Goal: Information Seeking & Learning: Learn about a topic

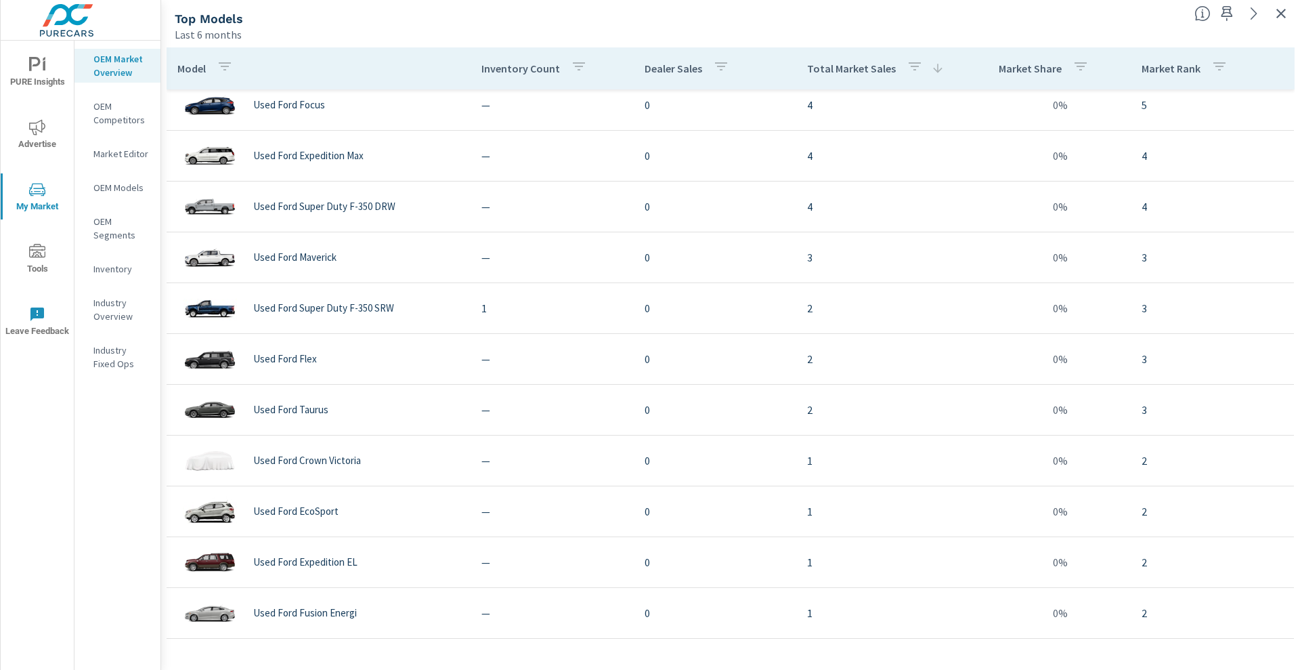
scroll to position [482, 0]
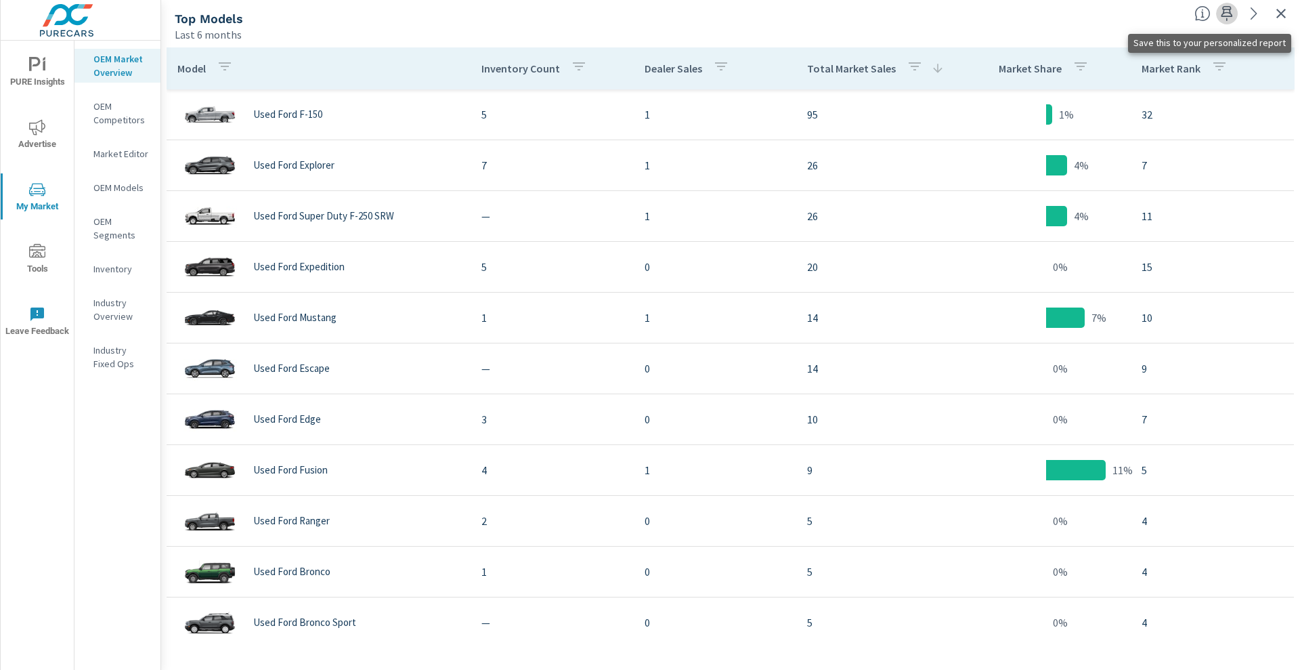
click at [1229, 21] on icon "button" at bounding box center [1227, 13] width 16 height 16
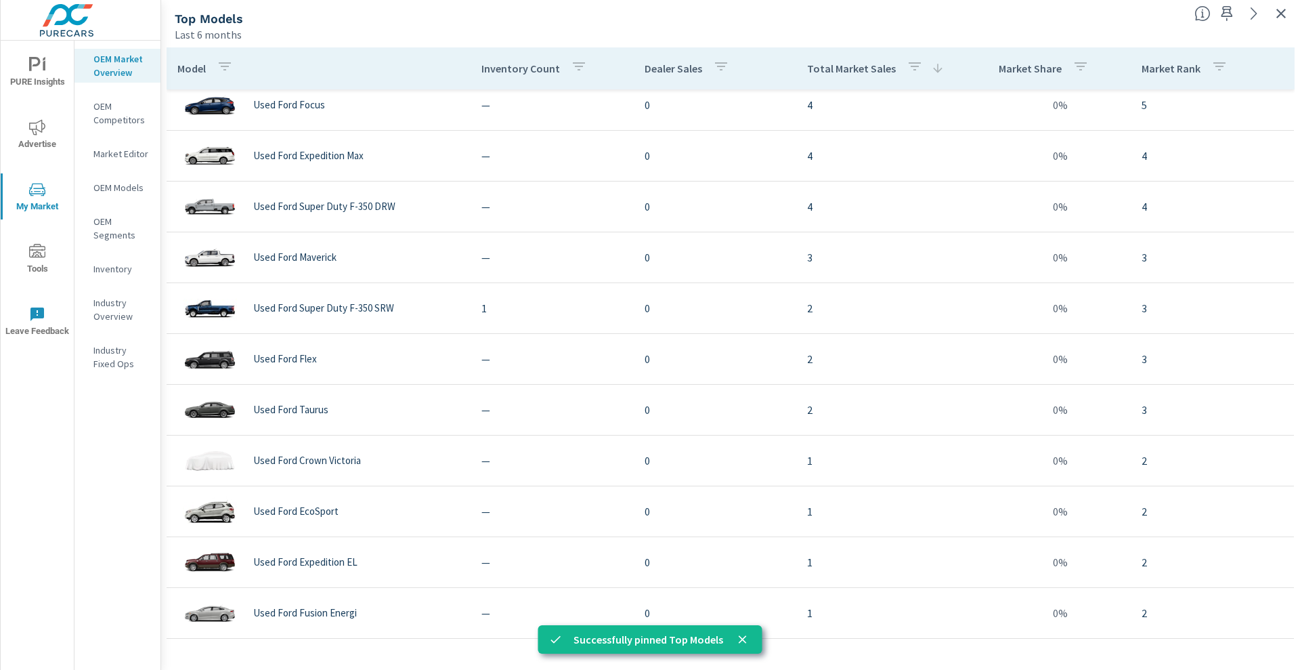
scroll to position [93, 0]
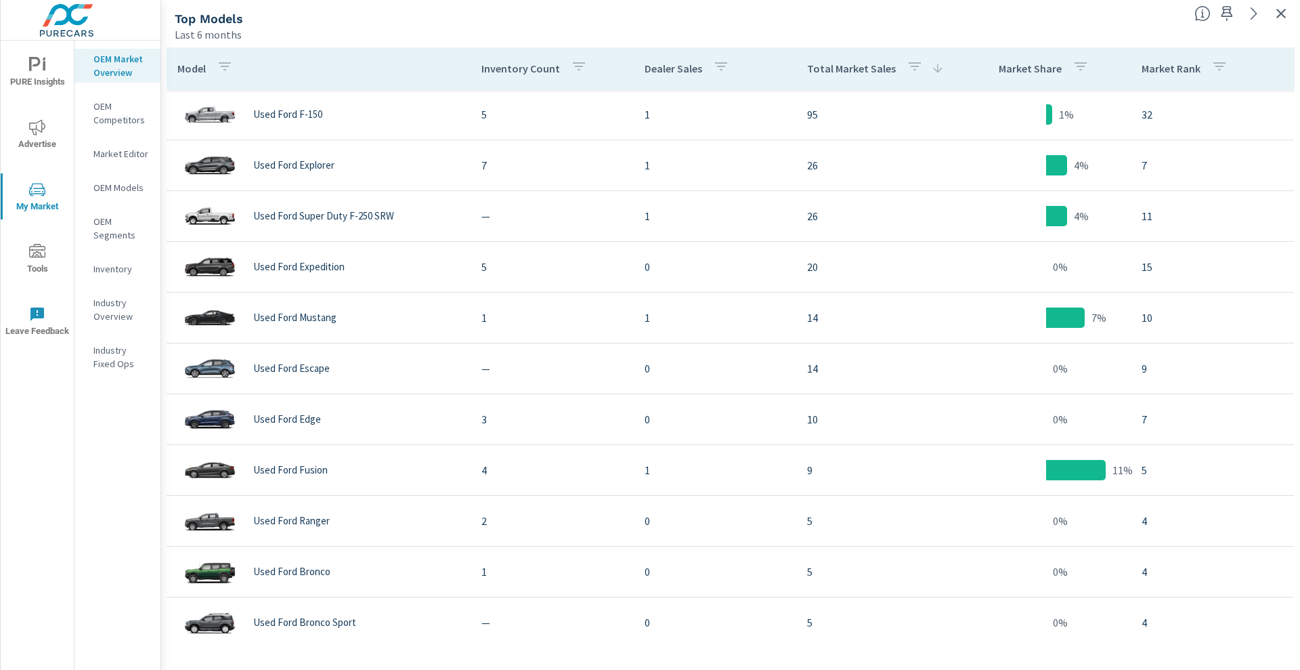
click at [125, 69] on p "OEM Market Overview" at bounding box center [121, 65] width 56 height 27
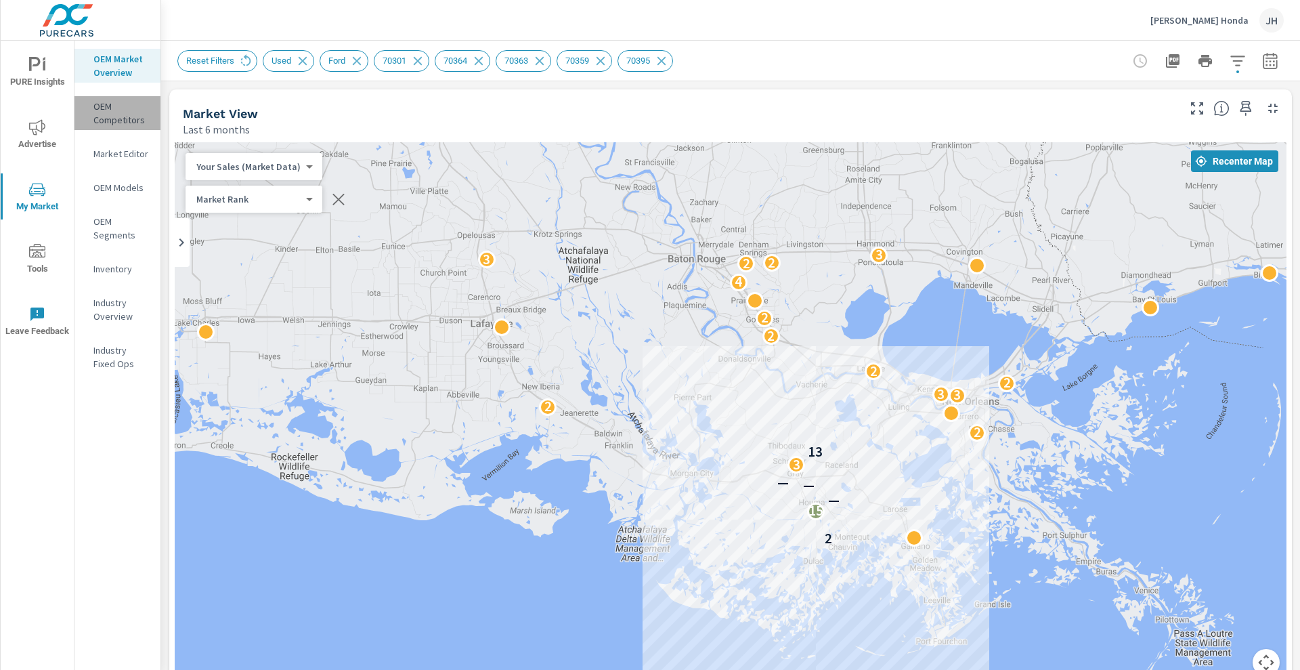
click at [102, 125] on p "OEM Competitors" at bounding box center [121, 113] width 56 height 27
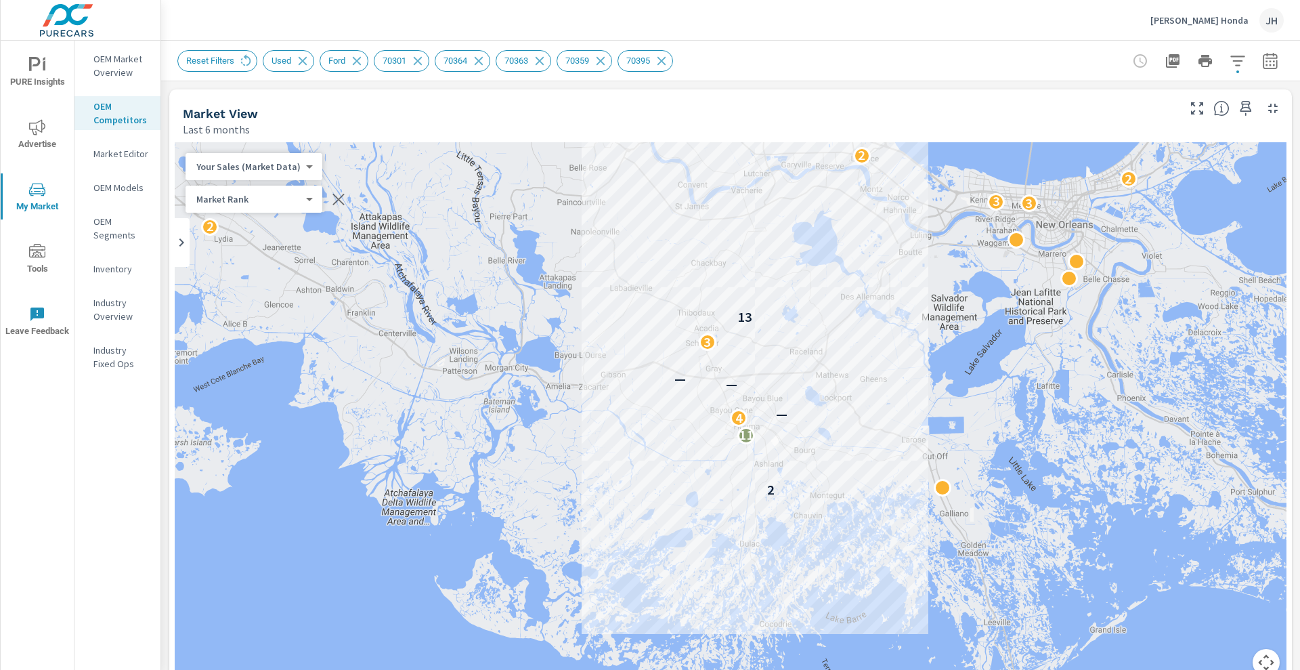
scroll to position [965, 0]
click at [35, 254] on icon "nav menu" at bounding box center [37, 252] width 16 height 16
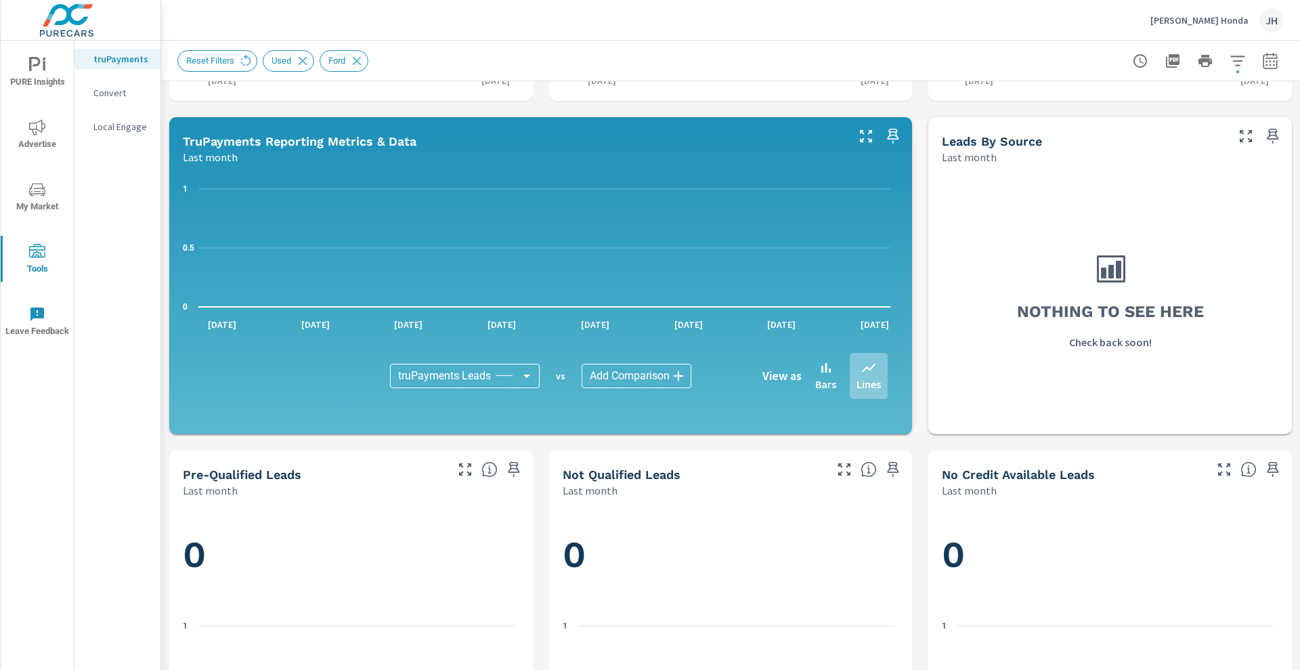
scroll to position [308, 0]
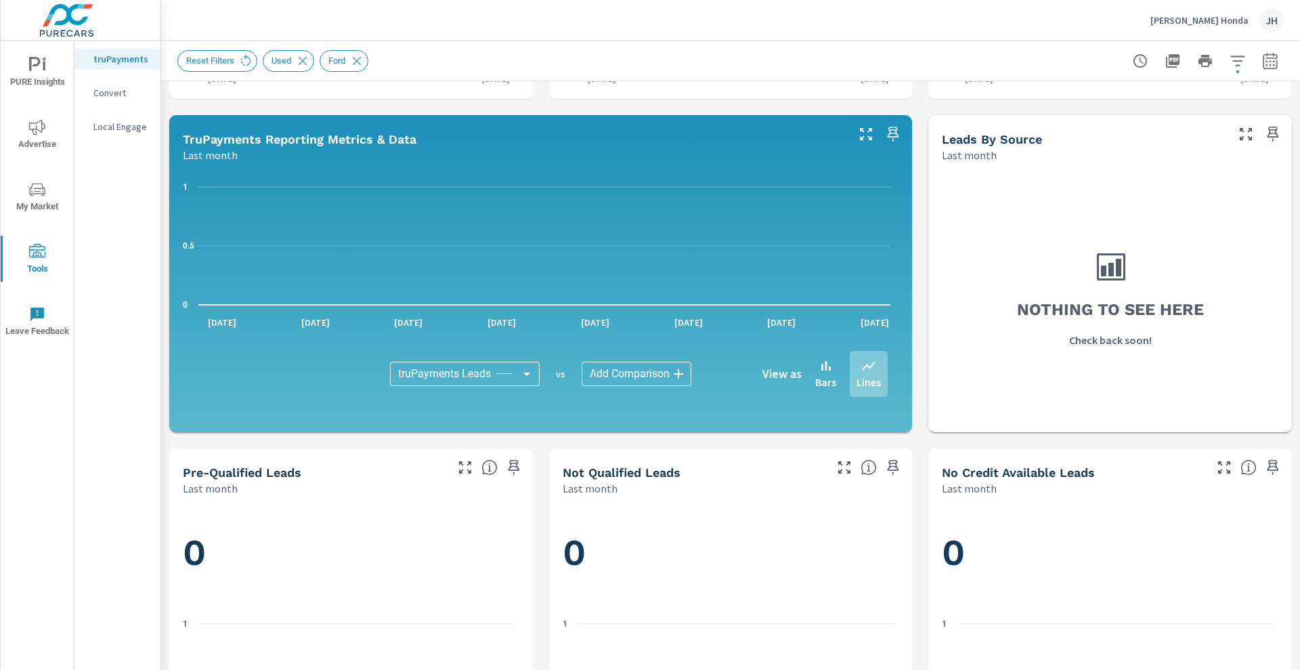
click at [1133, 66] on icon "button" at bounding box center [1141, 61] width 16 height 16
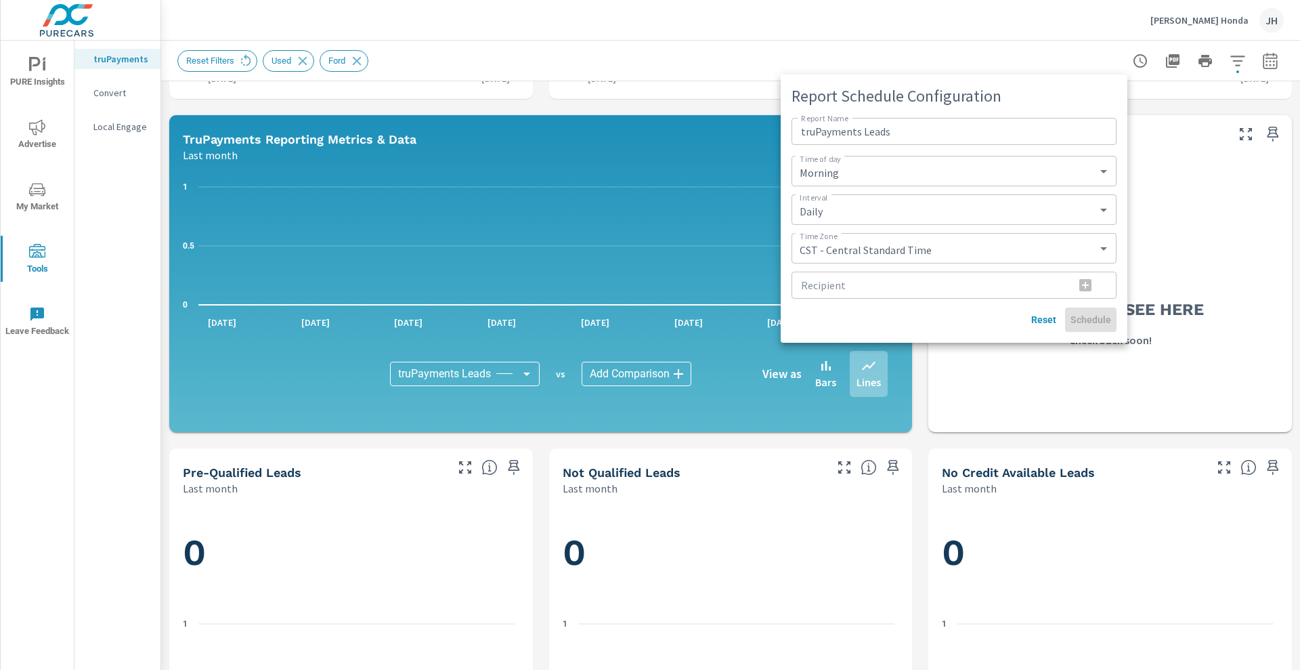
click at [976, 26] on div at bounding box center [650, 335] width 1300 height 670
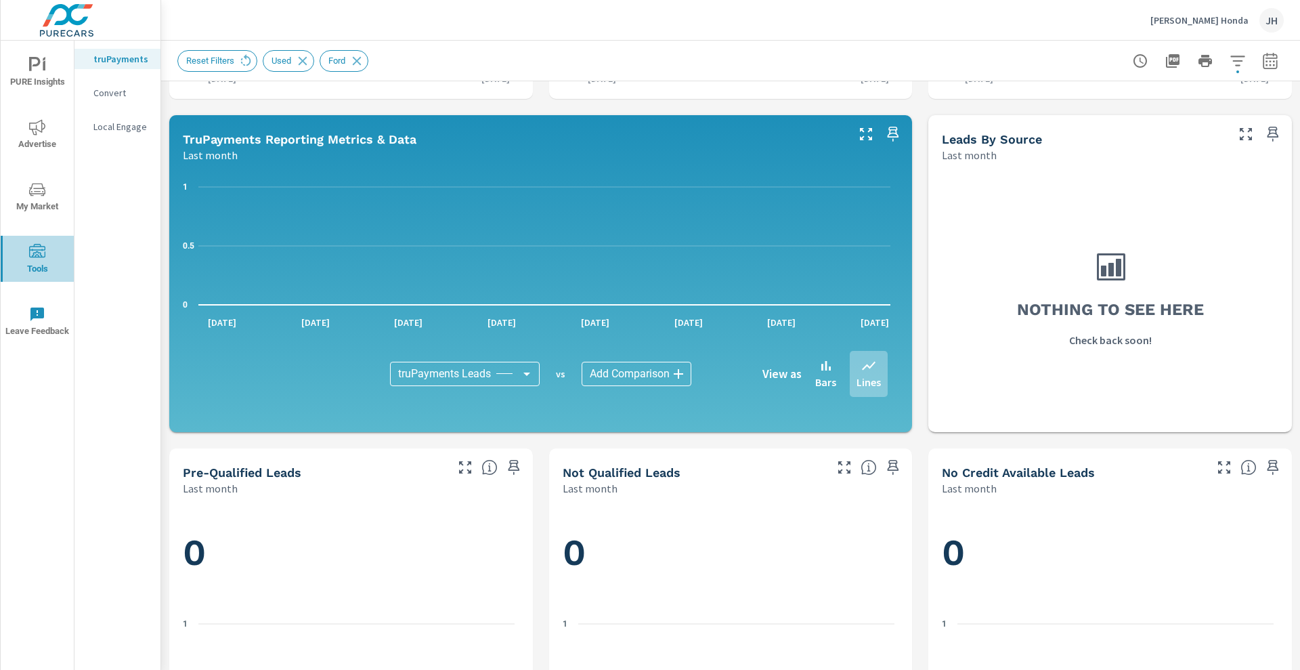
click at [37, 259] on span "Tools" at bounding box center [37, 260] width 65 height 33
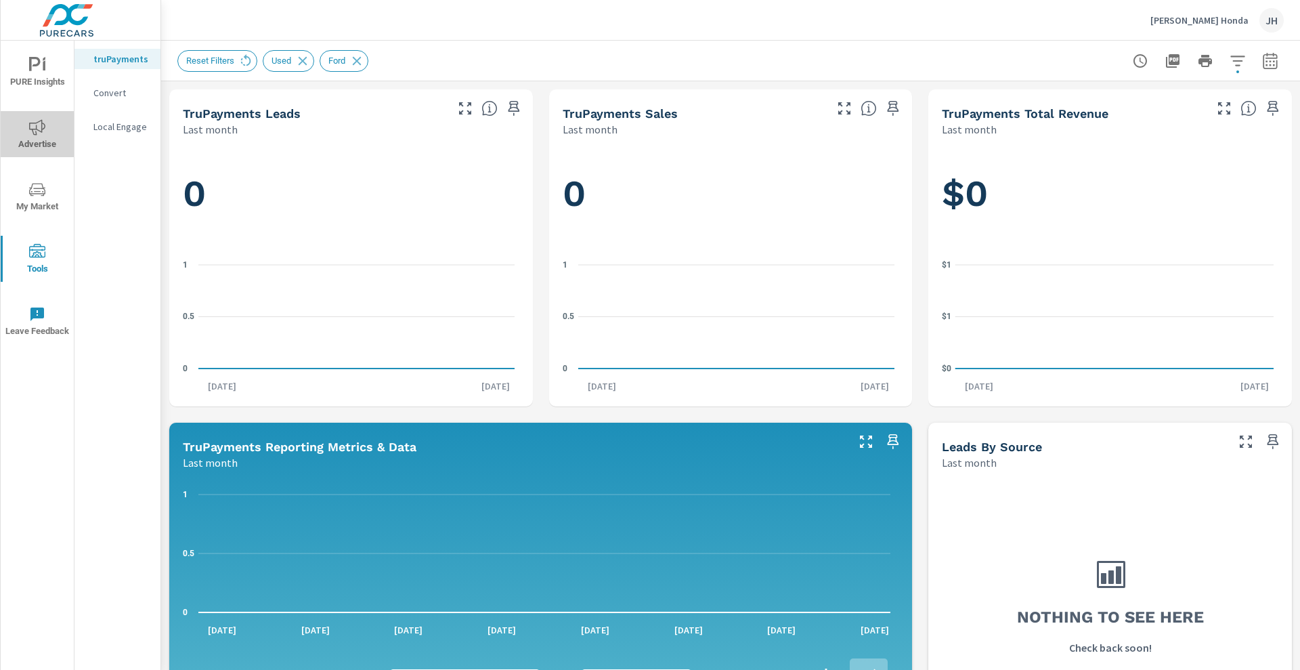
click at [37, 118] on button "Advertise" at bounding box center [37, 134] width 73 height 46
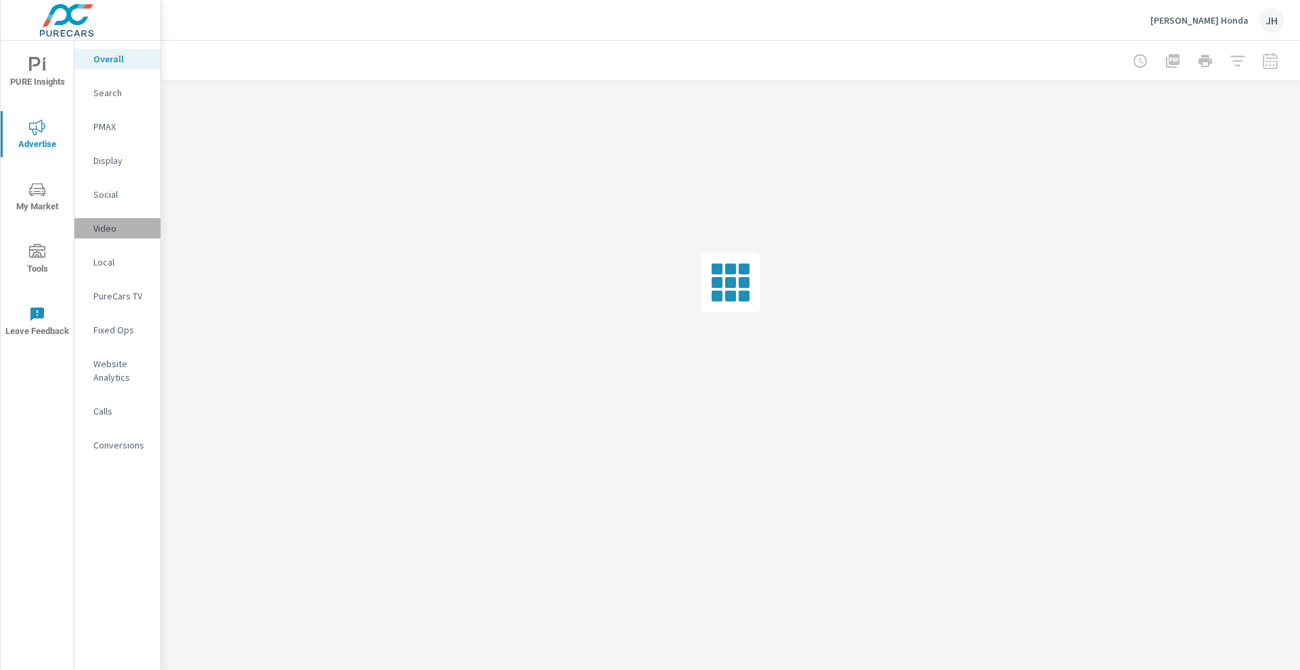
click at [116, 228] on p "Video" at bounding box center [121, 228] width 56 height 14
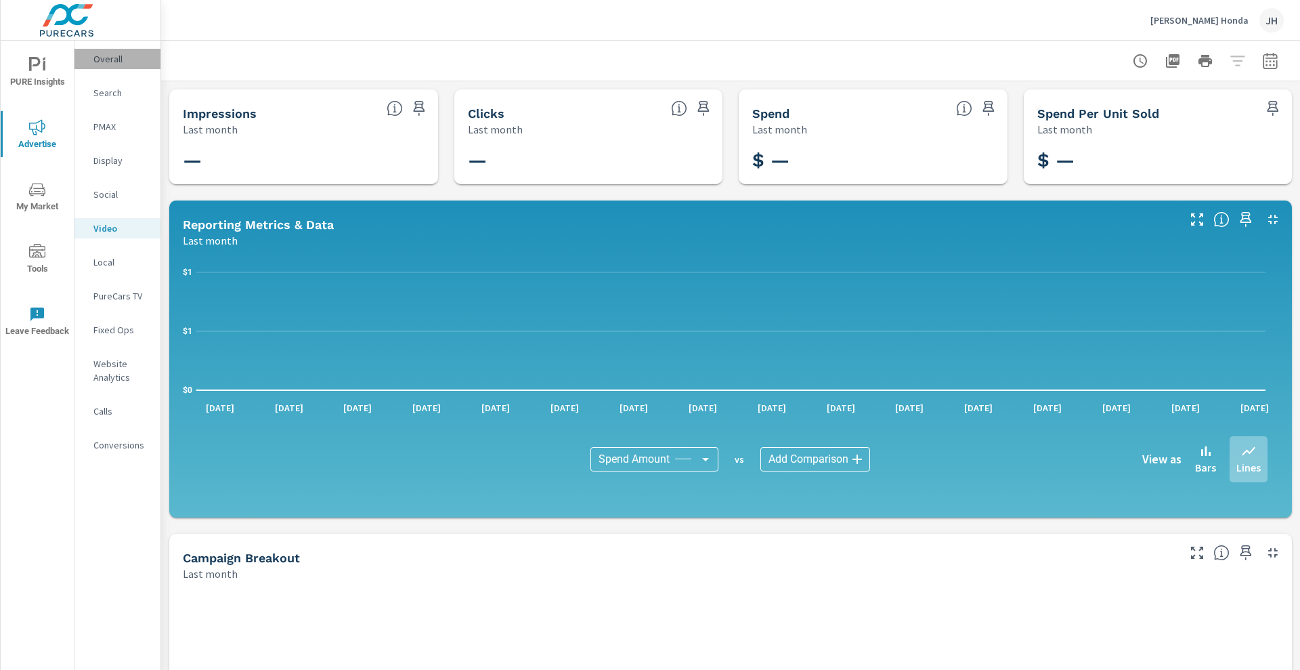
click at [108, 64] on p "Overall" at bounding box center [121, 59] width 56 height 14
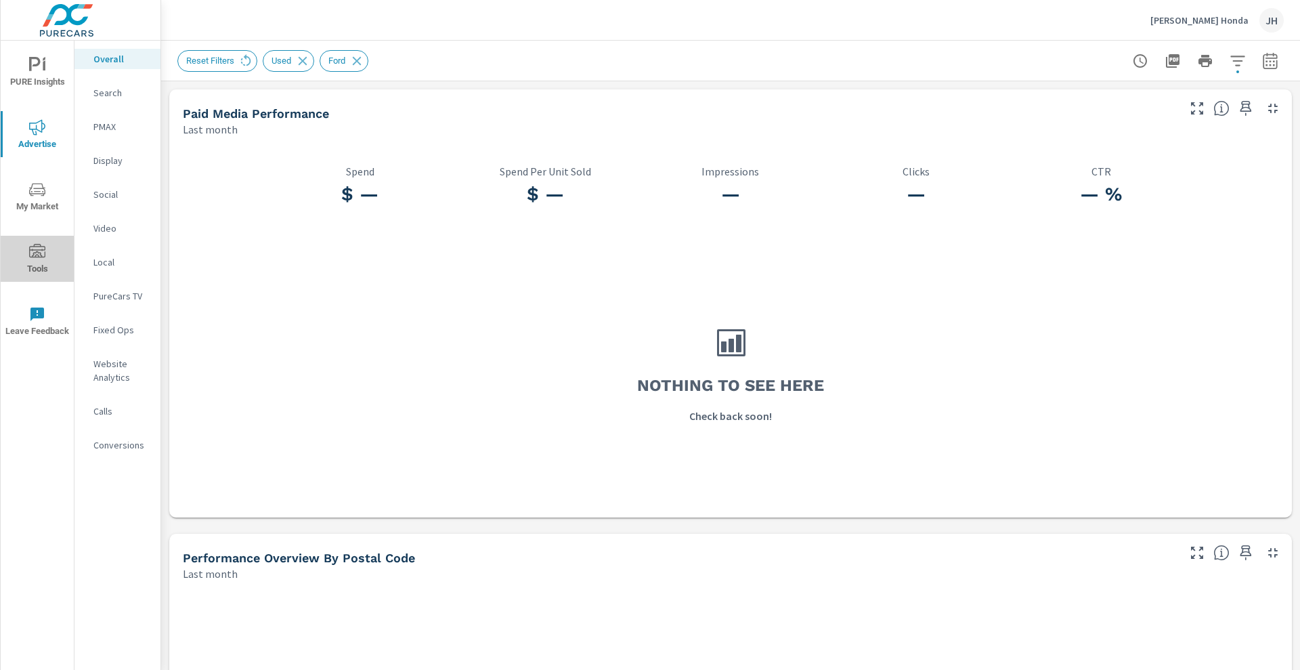
click at [45, 268] on span "Tools" at bounding box center [37, 260] width 65 height 33
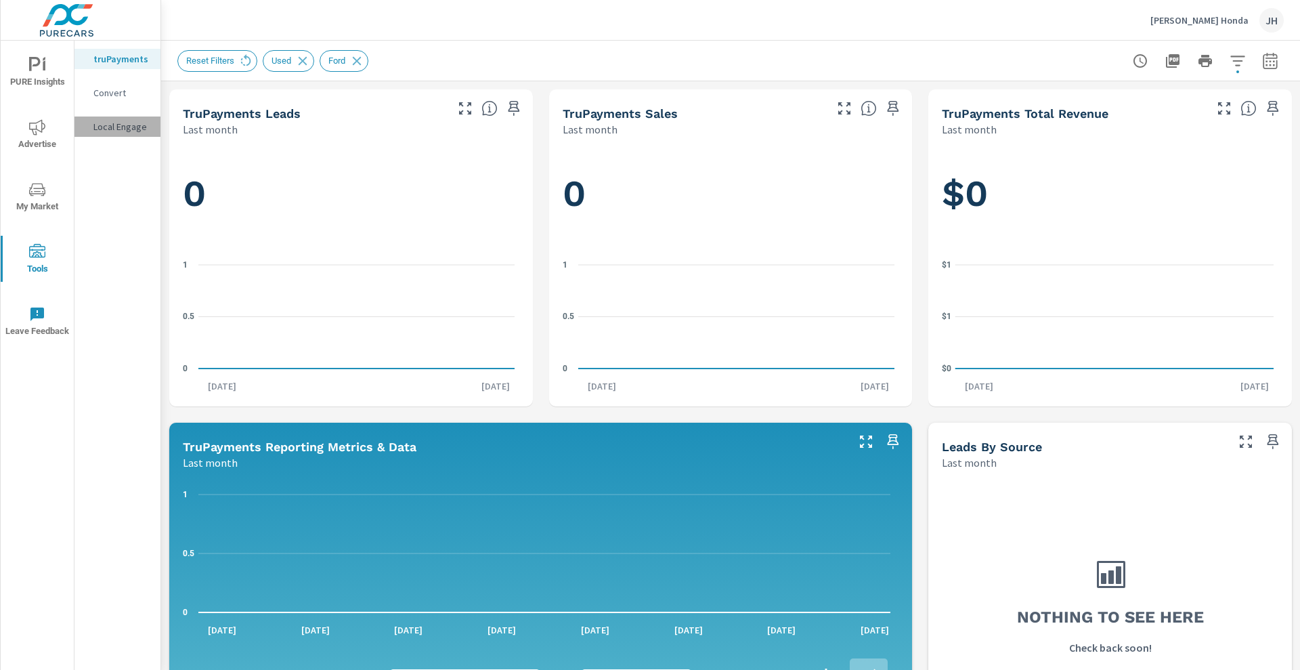
click at [117, 133] on div "Local Engage" at bounding box center [118, 127] width 86 height 20
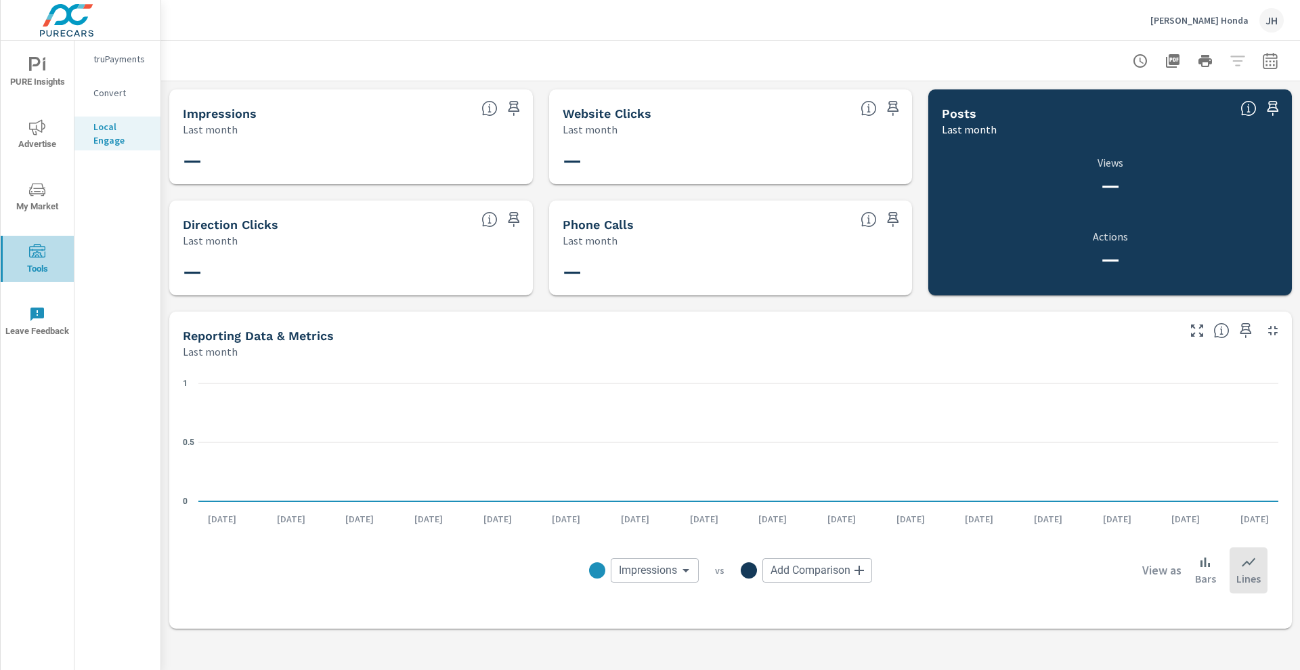
click at [37, 250] on icon "nav menu" at bounding box center [37, 251] width 16 height 14
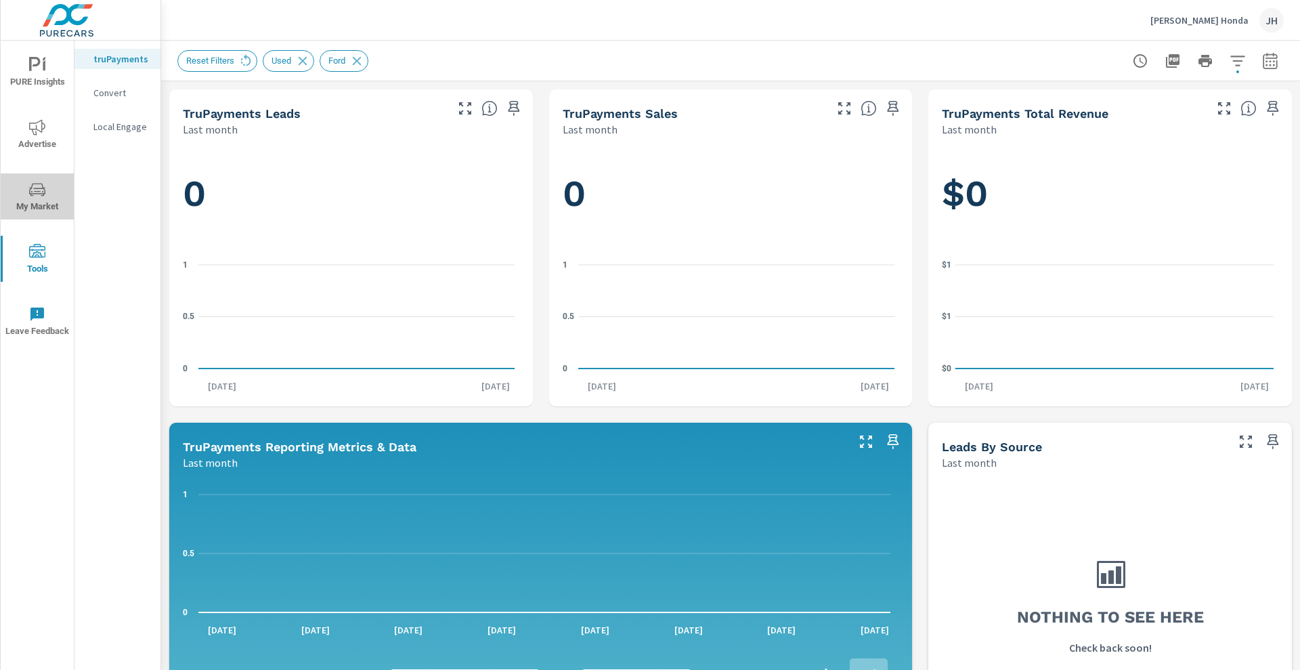
click at [35, 177] on button "My Market" at bounding box center [37, 196] width 73 height 46
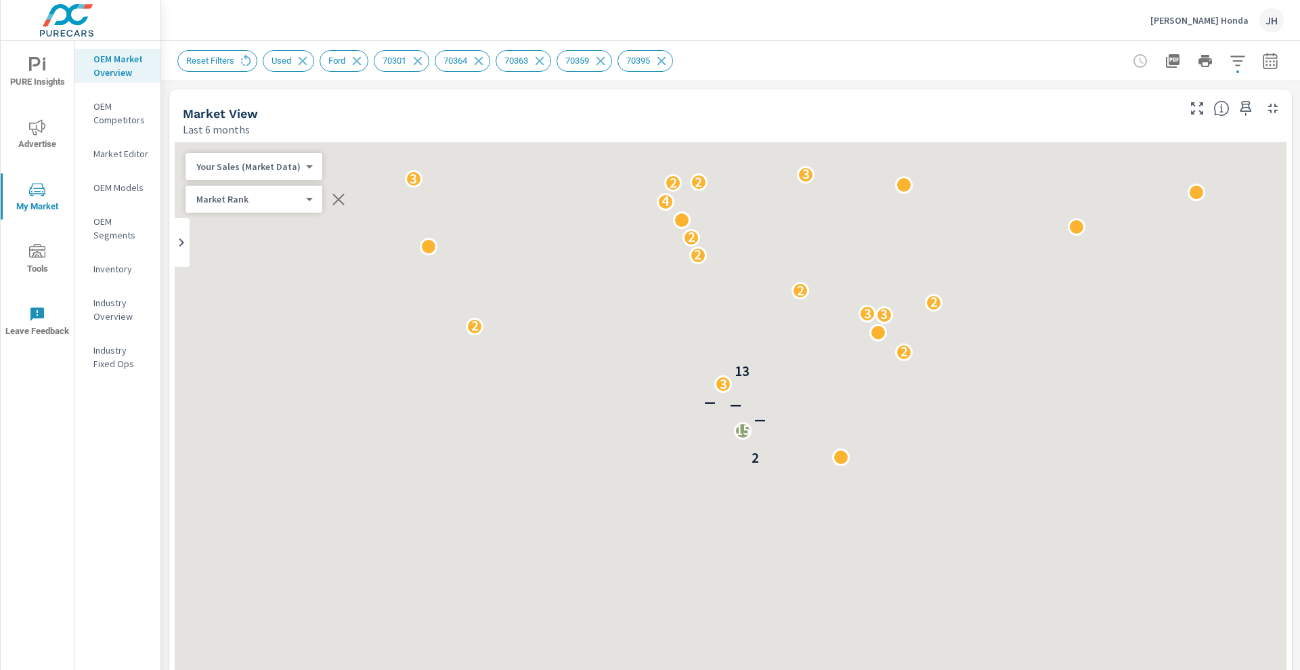
scroll to position [152, 0]
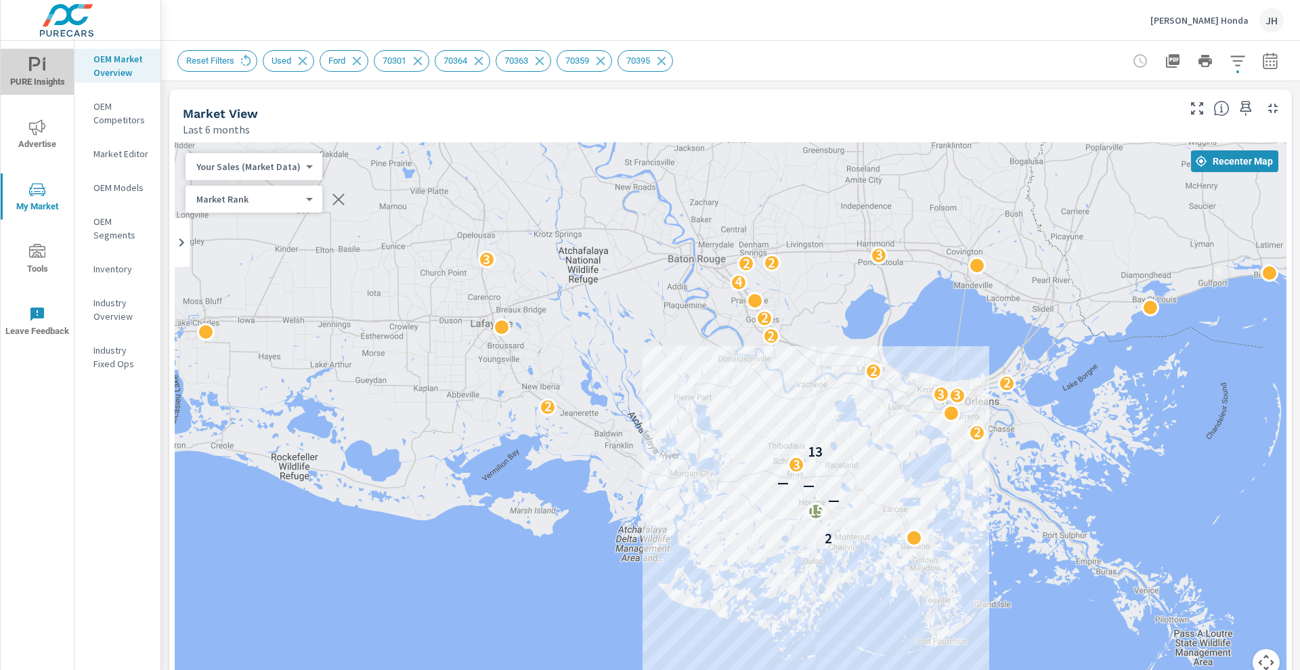
click at [24, 70] on span "PURE Insights" at bounding box center [37, 73] width 65 height 33
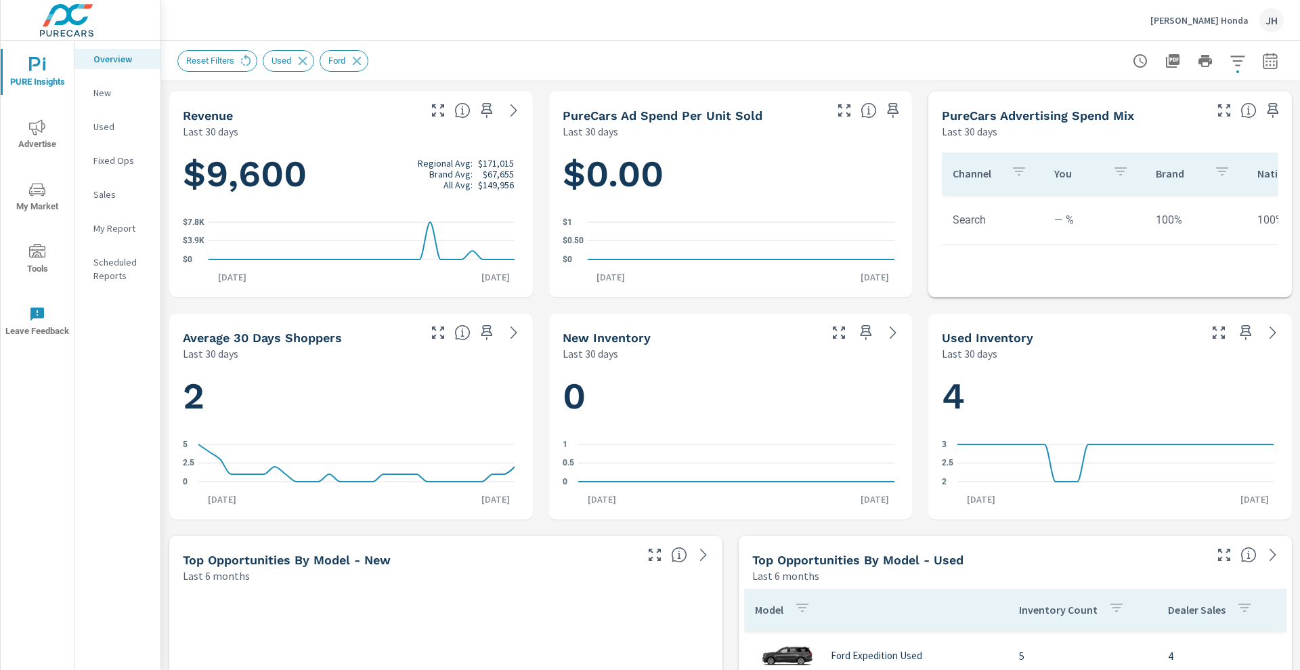
scroll to position [62, 0]
